Goal: Navigation & Orientation: Find specific page/section

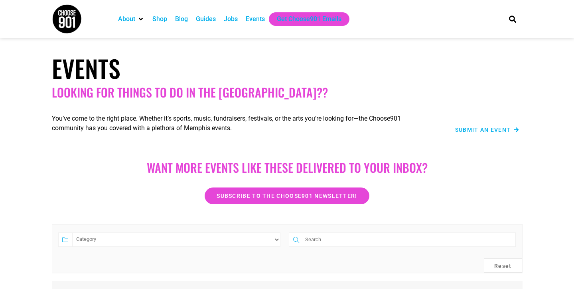
click at [258, 19] on div "Events" at bounding box center [255, 19] width 19 height 10
click at [360, 77] on h1 "Events" at bounding box center [287, 68] width 470 height 29
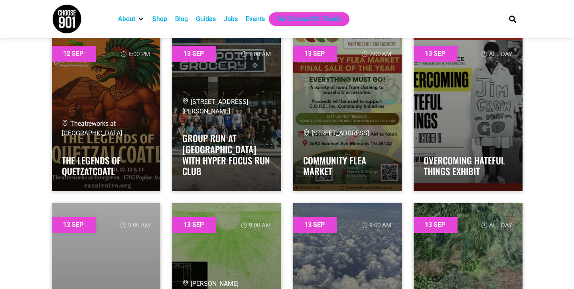
scroll to position [5030, 0]
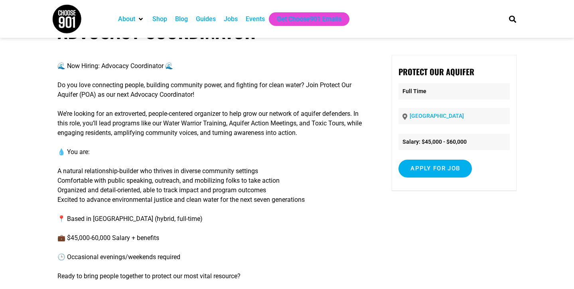
scroll to position [32, 0]
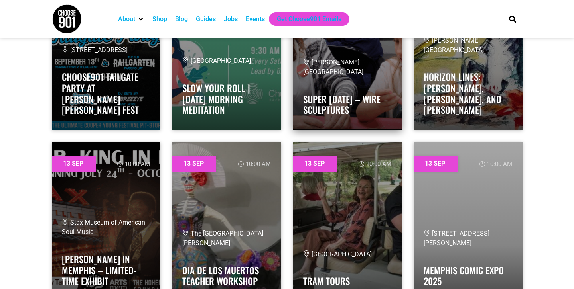
scroll to position [5451, 0]
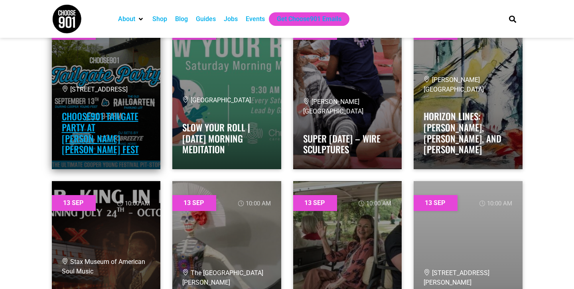
click at [127, 128] on link "Choose901 Tailgate Party at [PERSON_NAME] [PERSON_NAME] Fest" at bounding box center [100, 133] width 77 height 47
